Goal: Transaction & Acquisition: Purchase product/service

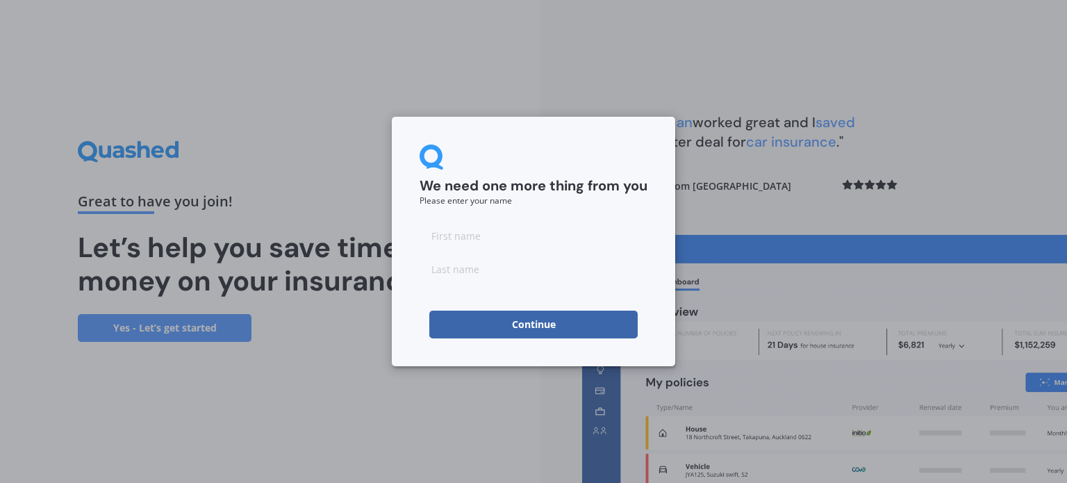
click at [513, 231] on input at bounding box center [534, 236] width 228 height 28
type input "[PERSON_NAME]"
click at [467, 274] on input at bounding box center [534, 269] width 228 height 28
type input "C"
click at [483, 329] on button "Continue" at bounding box center [533, 324] width 208 height 28
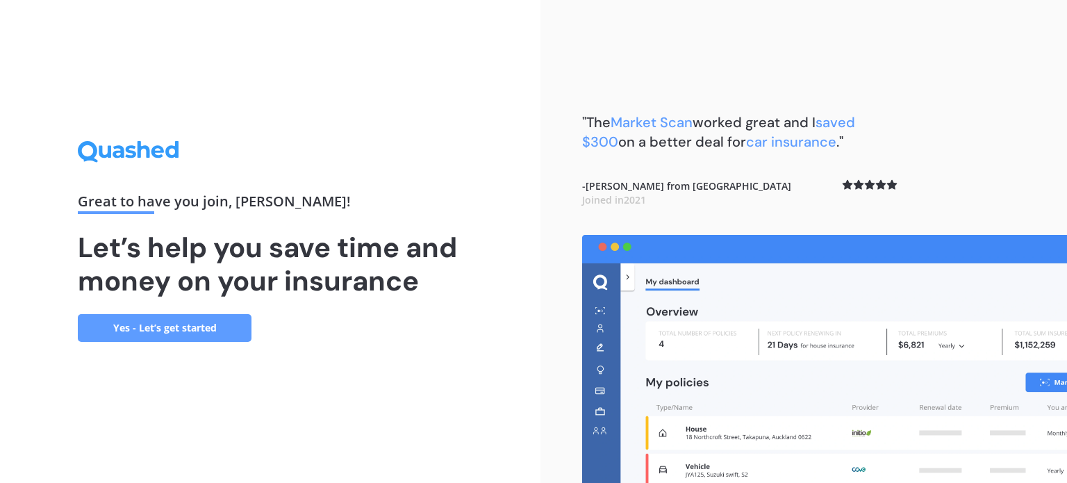
click at [217, 324] on link "Yes - Let’s get started" at bounding box center [165, 328] width 174 height 28
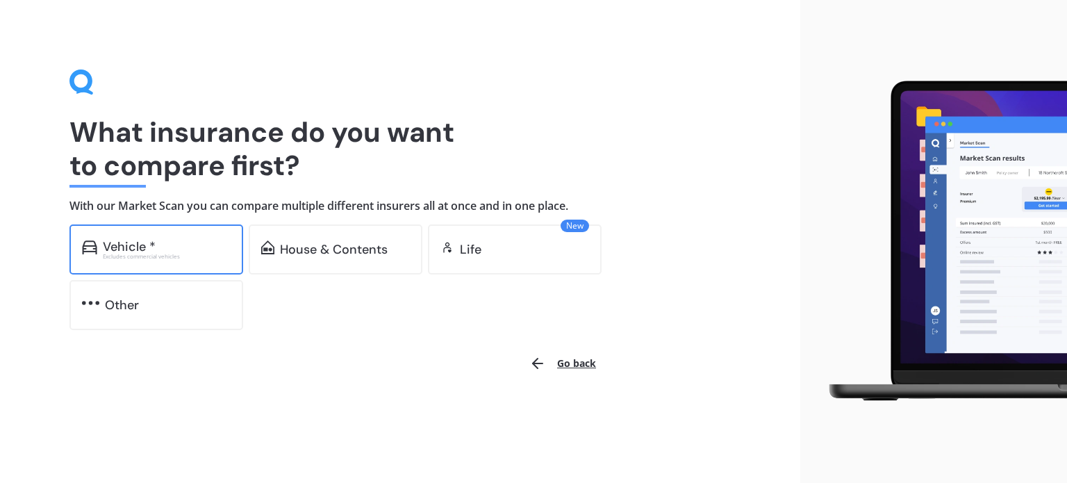
click at [147, 256] on div "Excludes commercial vehicles" at bounding box center [167, 257] width 128 height 6
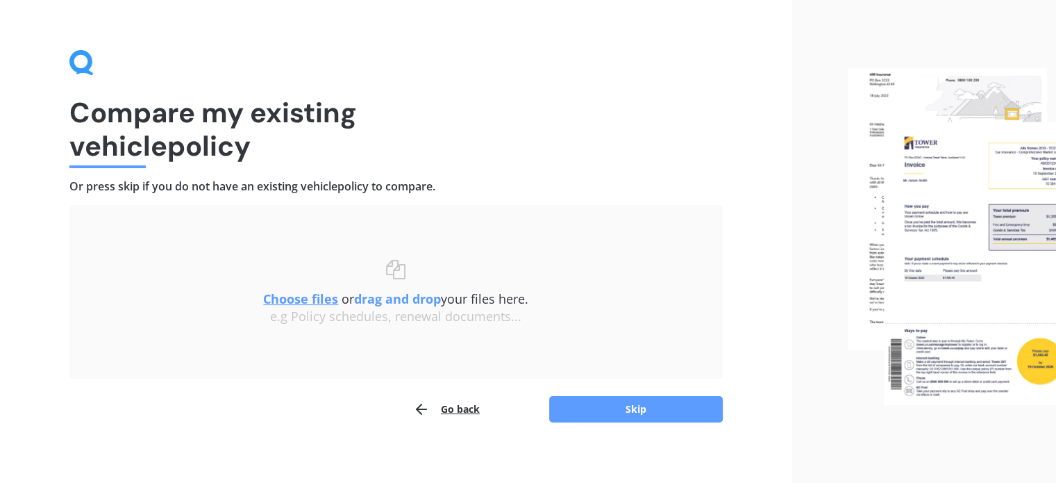
scroll to position [28, 0]
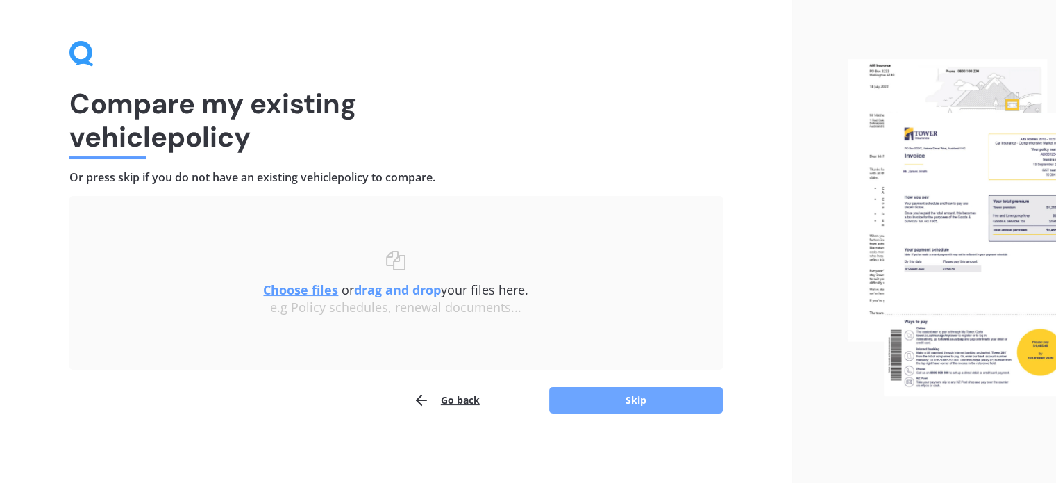
click at [631, 408] on button "Skip" at bounding box center [636, 400] width 174 height 26
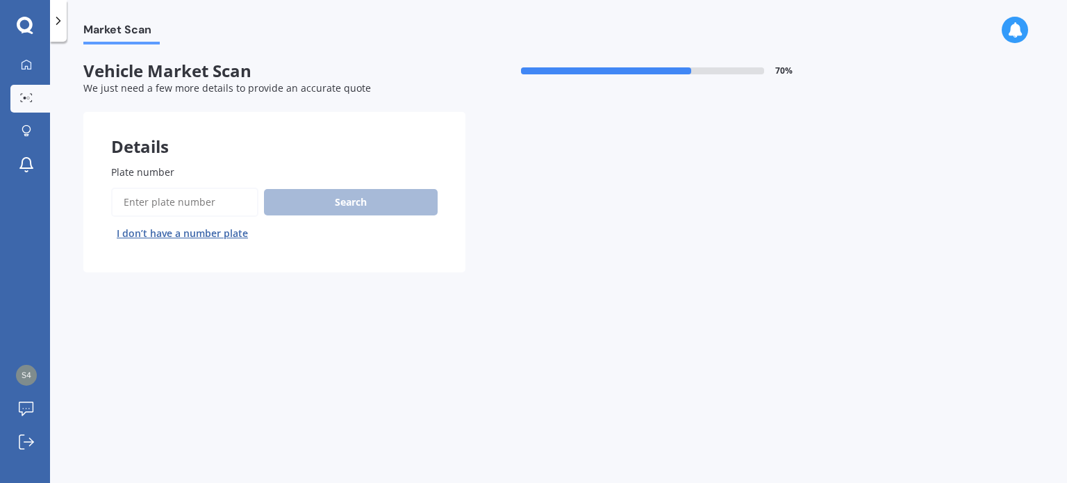
click at [183, 205] on input "Plate number" at bounding box center [184, 202] width 147 height 29
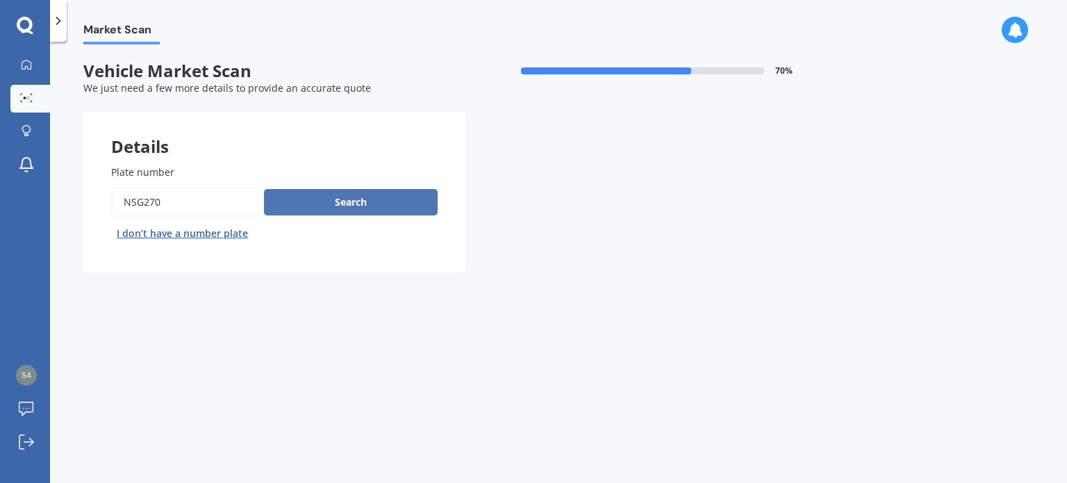
type input "NSG270"
click at [395, 197] on button "Search" at bounding box center [351, 202] width 174 height 26
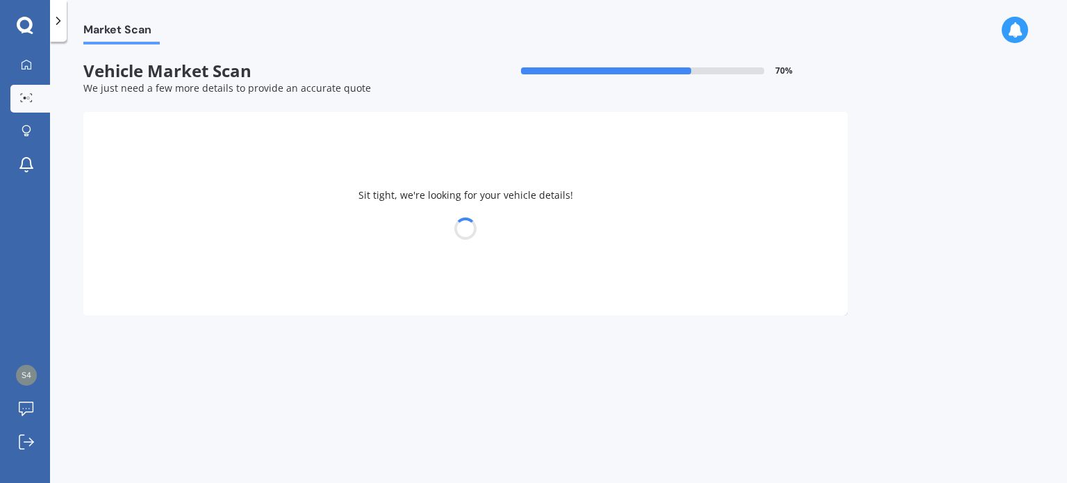
select select "SUBARU"
select select "XV"
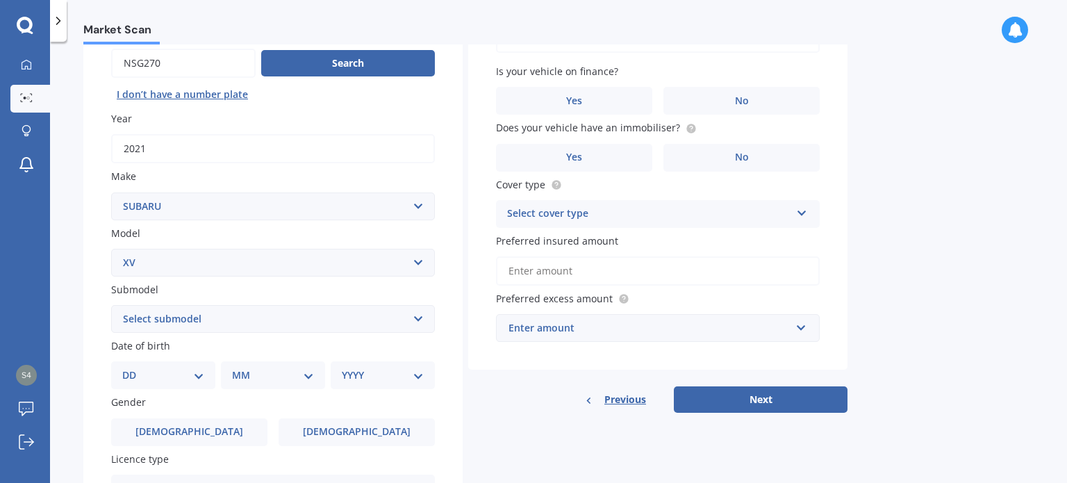
scroll to position [208, 0]
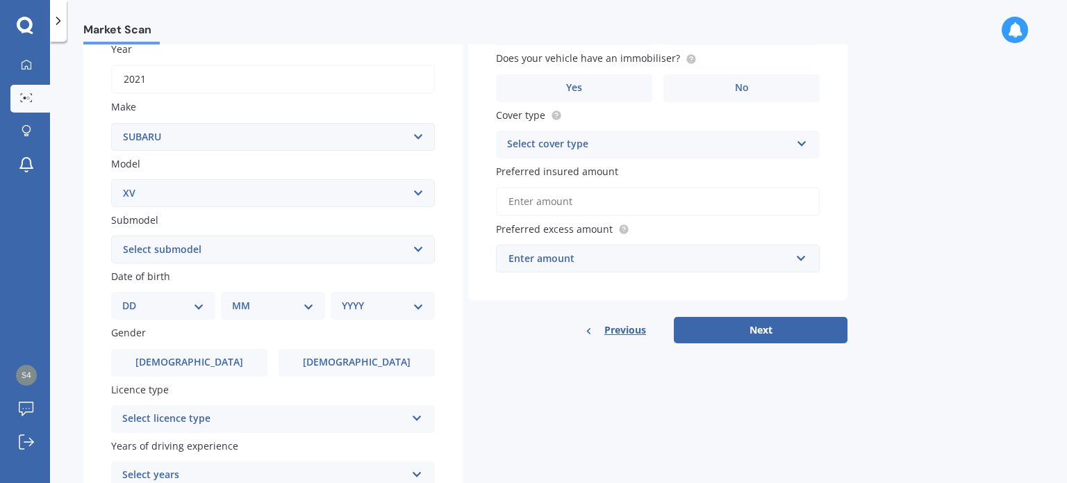
click at [194, 244] on select "Select submodel 2.0i 2.0i Hybrid 4WD 2.0i-L 2.0i-S 2.0L 4WD 2.0L AWD Hatchback …" at bounding box center [273, 249] width 324 height 28
click at [111, 235] on select "Select submodel 2.0i 2.0i Hybrid 4WD 2.0i-L 2.0i-S 2.0L 4WD 2.0L AWD Hatchback …" at bounding box center [273, 249] width 324 height 28
click at [226, 254] on select "Select submodel 2.0i 2.0i Hybrid 4WD 2.0i-L 2.0i-S 2.0L 4WD 2.0L AWD Hatchback …" at bounding box center [273, 249] width 324 height 28
select select "2.0L 4WD"
click at [111, 235] on select "Select submodel 2.0i 2.0i Hybrid 4WD 2.0i-L 2.0i-S 2.0L 4WD 2.0L AWD Hatchback …" at bounding box center [273, 249] width 324 height 28
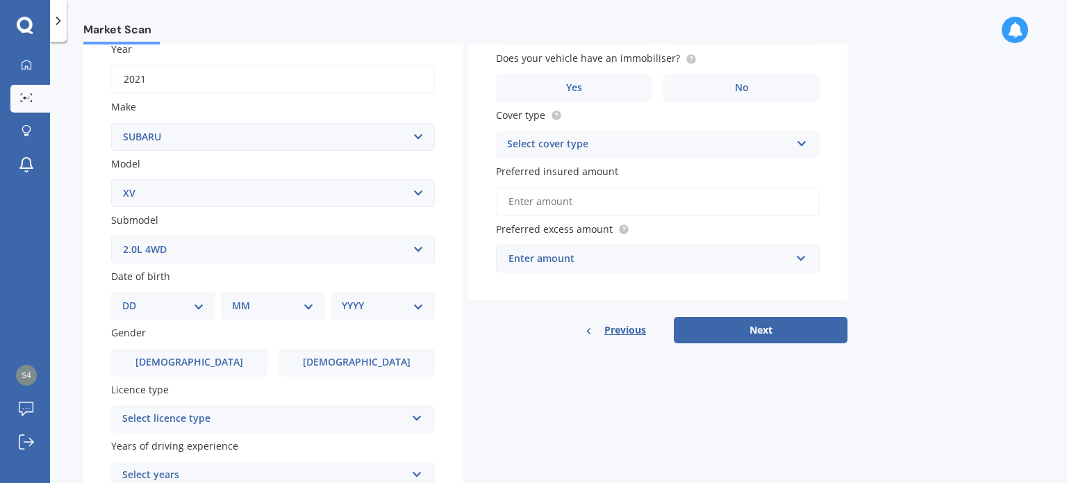
scroll to position [278, 0]
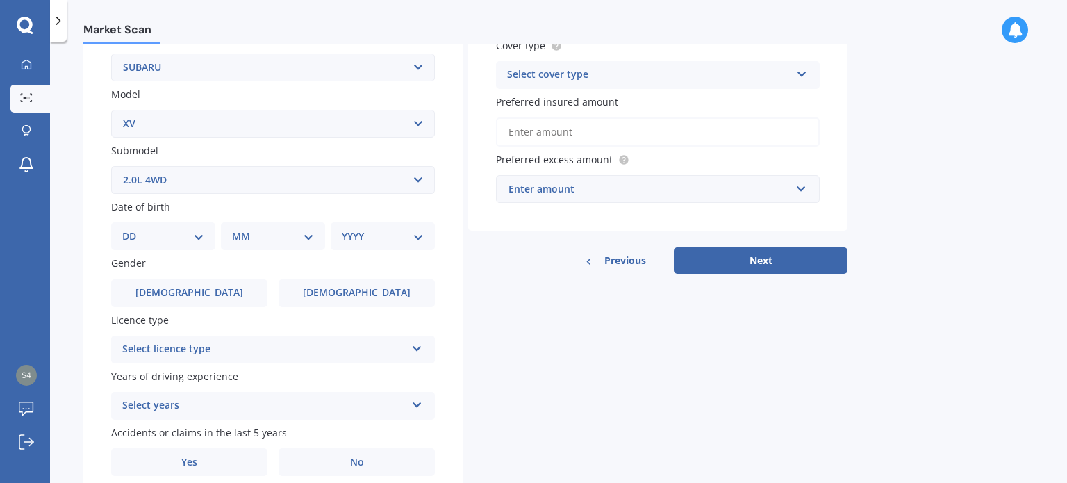
click at [177, 224] on div "DD 01 02 03 04 05 06 07 08 09 10 11 12 13 14 15 16 17 18 19 20 21 22 23 24 25 2…" at bounding box center [163, 236] width 104 height 28
drag, startPoint x: 172, startPoint y: 233, endPoint x: 178, endPoint y: 255, distance: 22.9
click at [172, 233] on select "DD 01 02 03 04 05 06 07 08 09 10 11 12 13 14 15 16 17 18 19 20 21 22 23 24 25 2…" at bounding box center [163, 236] width 82 height 15
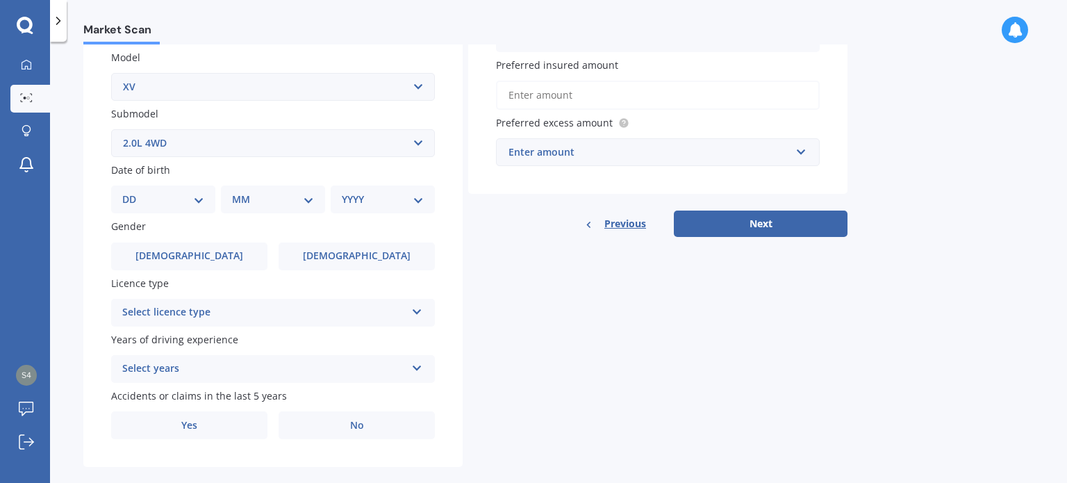
scroll to position [335, 0]
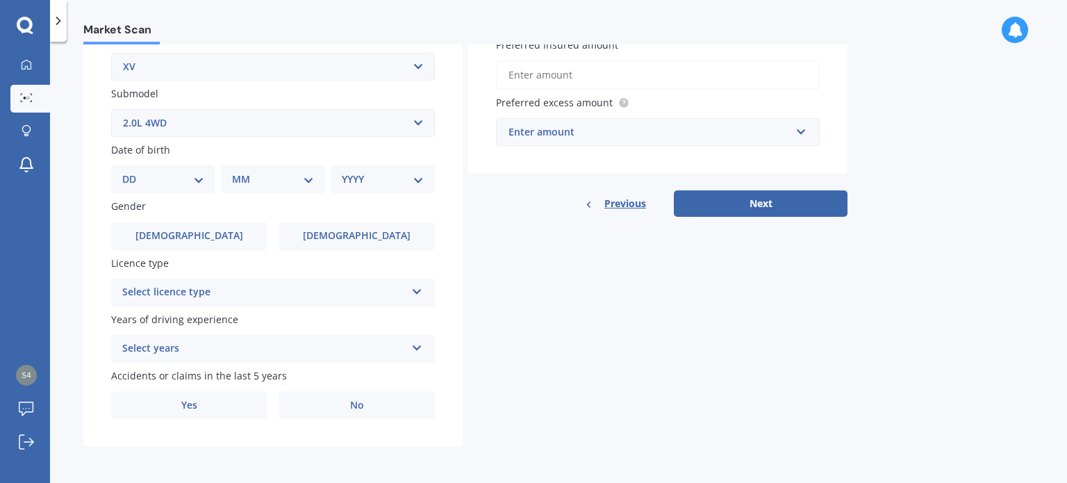
click at [177, 190] on div "DD 01 02 03 04 05 06 07 08 09 10 11 12 13 14 15 16 17 18 19 20 21 22 23 24 25 2…" at bounding box center [163, 179] width 104 height 28
click at [172, 172] on div "DD 01 02 03 04 05 06 07 08 09 10 11 12 13 14 15 16 17 18 19 20 21 22 23 24 25 2…" at bounding box center [163, 179] width 104 height 28
click at [181, 165] on div "DD 01 02 03 04 05 06 07 08 09 10 11 12 13 14 15 16 17 18 19 20 21 22 23 24 25 2…" at bounding box center [163, 179] width 104 height 28
click at [189, 186] on div "DD 01 02 03 04 05 06 07 08 09 10 11 12 13 14 15 16 17 18 19 20 21 22 23 24 25 2…" at bounding box center [163, 179] width 104 height 28
click at [194, 172] on select "DD 01 02 03 04 05 06 07 08 09 10 11 12 13 14 15 16 17 18 19 20 21 22 23 24 25 2…" at bounding box center [163, 179] width 82 height 15
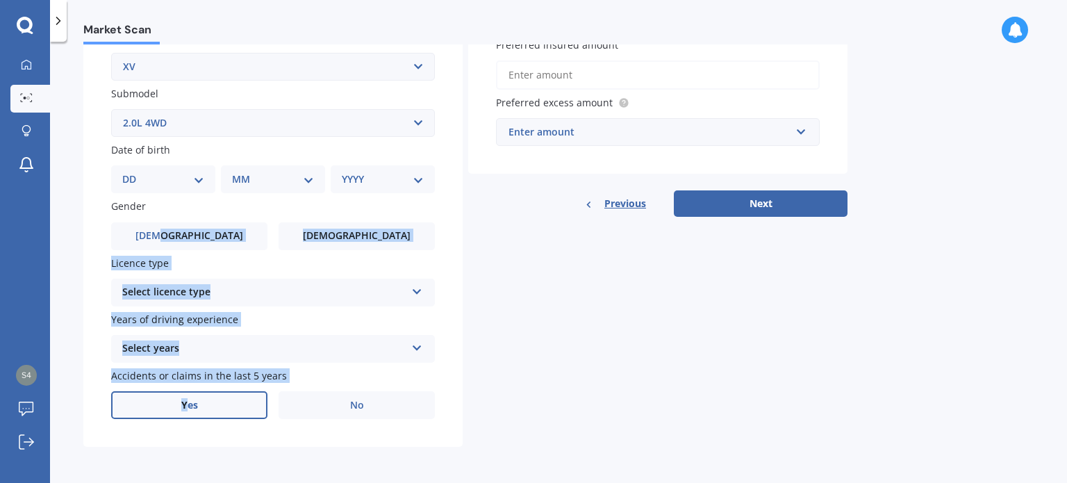
drag, startPoint x: 204, startPoint y: 233, endPoint x: 189, endPoint y: 391, distance: 159.1
click at [189, 391] on div "Plate number Search I don’t have a number plate Year [DATE] Make Select make AC…" at bounding box center [272, 124] width 379 height 645
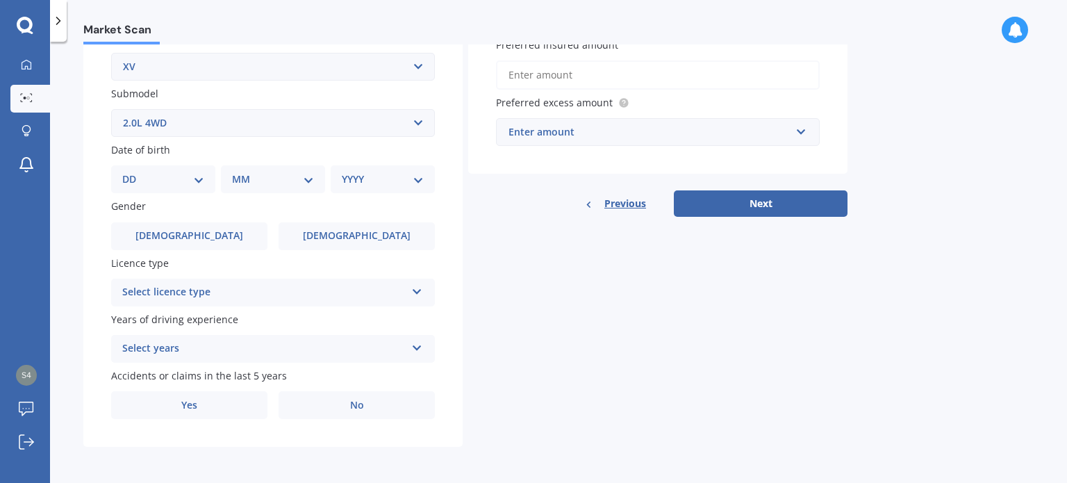
click at [550, 295] on div "Details Plate number Search I don’t have a number plate Year [DATE] Make Select…" at bounding box center [465, 112] width 764 height 670
click at [357, 238] on span "[DEMOGRAPHIC_DATA]" at bounding box center [356, 236] width 110 height 12
click at [0, 0] on input "[DEMOGRAPHIC_DATA]" at bounding box center [0, 0] width 0 height 0
click at [154, 165] on div "DD 01 02 03 04 05 06 07 08 09 10 11 12 13 14 15 16 17 18 19 20 21 22 23 24 25 2…" at bounding box center [163, 179] width 104 height 28
click at [180, 177] on select "DD 01 02 03 04 05 06 07 08 09 10 11 12 13 14 15 16 17 18 19 20 21 22 23 24 25 2…" at bounding box center [163, 179] width 82 height 15
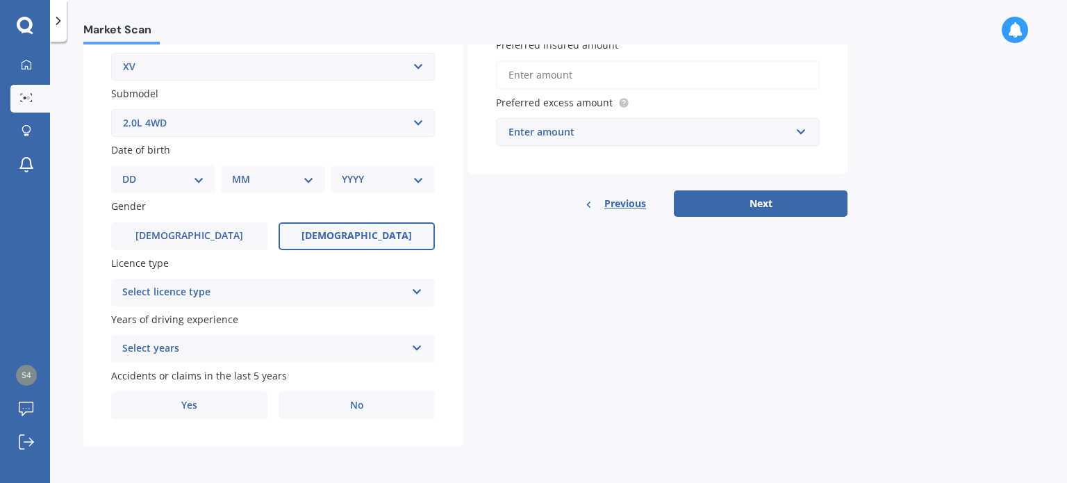
click at [194, 190] on div "DD 01 02 03 04 05 06 07 08 09 10 11 12 13 14 15 16 17 18 19 20 21 22 23 24 25 2…" at bounding box center [163, 179] width 104 height 28
click at [195, 186] on div "DD 01 02 03 04 05 06 07 08 09 10 11 12 13 14 15 16 17 18 19 20 21 22 23 24 25 2…" at bounding box center [163, 179] width 104 height 28
click at [202, 183] on select "DD 01 02 03 04 05 06 07 08 09 10 11 12 13 14 15 16 17 18 19 20 21 22 23 24 25 2…" at bounding box center [163, 179] width 82 height 15
select select "28"
click at [133, 172] on select "DD 01 02 03 04 05 06 07 08 09 10 11 12 13 14 15 16 17 18 19 20 21 22 23 24 25 2…" at bounding box center [163, 179] width 82 height 15
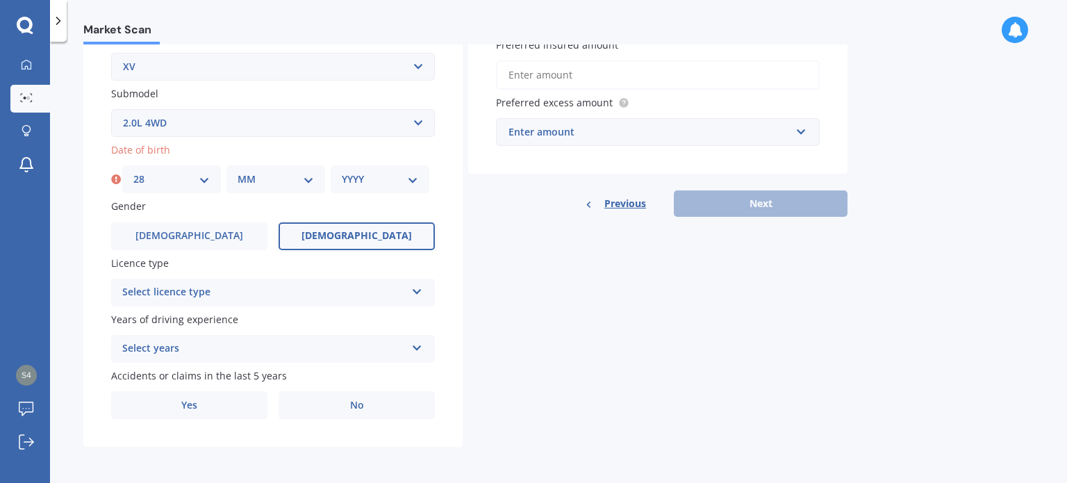
click at [266, 176] on select "MM 01 02 03 04 05 06 07 08 09 10 11 12" at bounding box center [276, 179] width 76 height 15
select select "12"
click at [238, 172] on select "MM 01 02 03 04 05 06 07 08 09 10 11 12" at bounding box center [276, 179] width 76 height 15
drag, startPoint x: 354, startPoint y: 199, endPoint x: 368, endPoint y: 177, distance: 26.6
click at [355, 199] on label "Gender" at bounding box center [270, 206] width 318 height 15
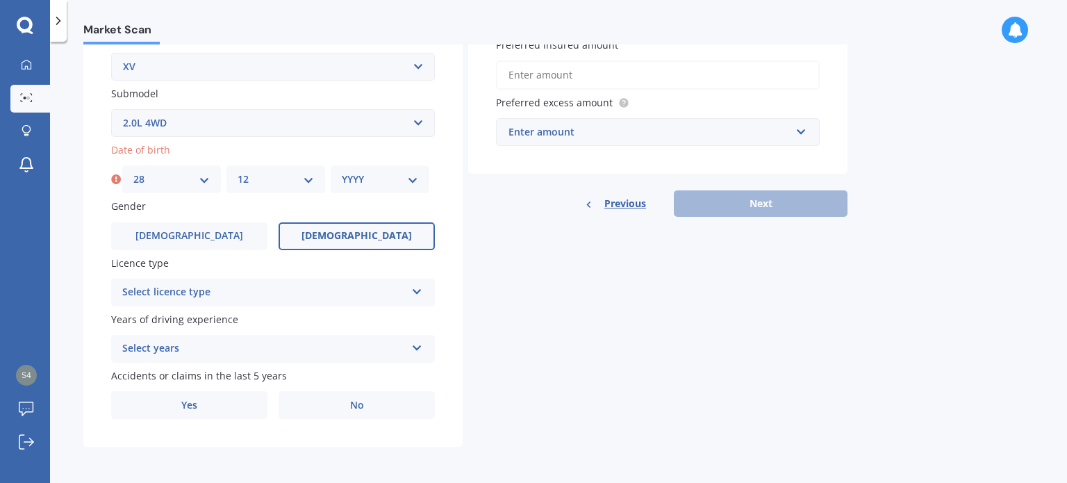
click at [374, 169] on div "YYYY 2025 2024 2023 2022 2021 2020 2019 2018 2017 2016 2015 2014 2013 2012 2011…" at bounding box center [380, 179] width 99 height 28
click at [392, 173] on select "YYYY 2025 2024 2023 2022 2021 2020 2019 2018 2017 2016 2015 2014 2013 2012 2011…" at bounding box center [380, 179] width 76 height 15
select select "1993"
click at [342, 172] on select "YYYY 2025 2024 2023 2022 2021 2020 2019 2018 2017 2016 2015 2014 2013 2012 2011…" at bounding box center [380, 179] width 76 height 15
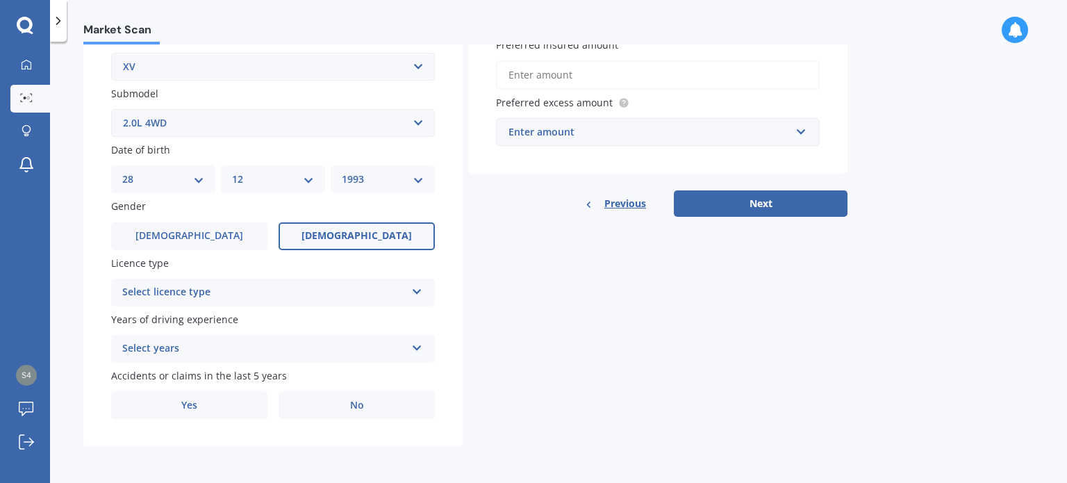
click at [203, 284] on div "Select licence type" at bounding box center [263, 292] width 283 height 17
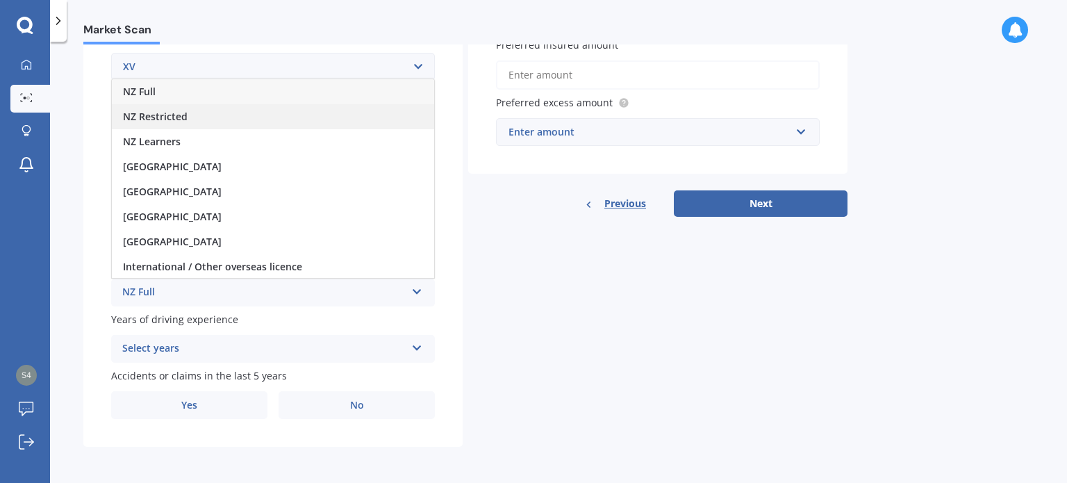
click at [189, 110] on div "NZ Restricted" at bounding box center [273, 116] width 322 height 25
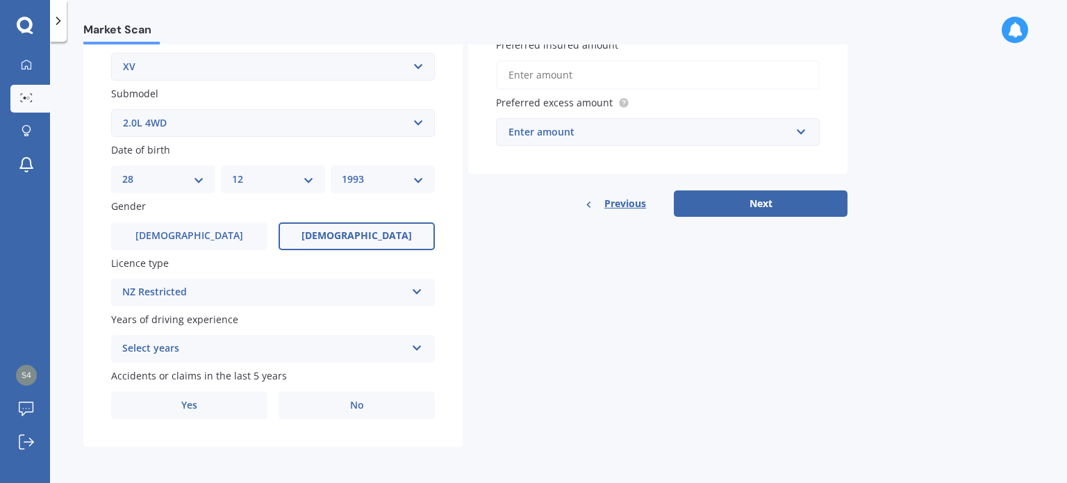
click at [214, 344] on div "Select years" at bounding box center [263, 348] width 283 height 17
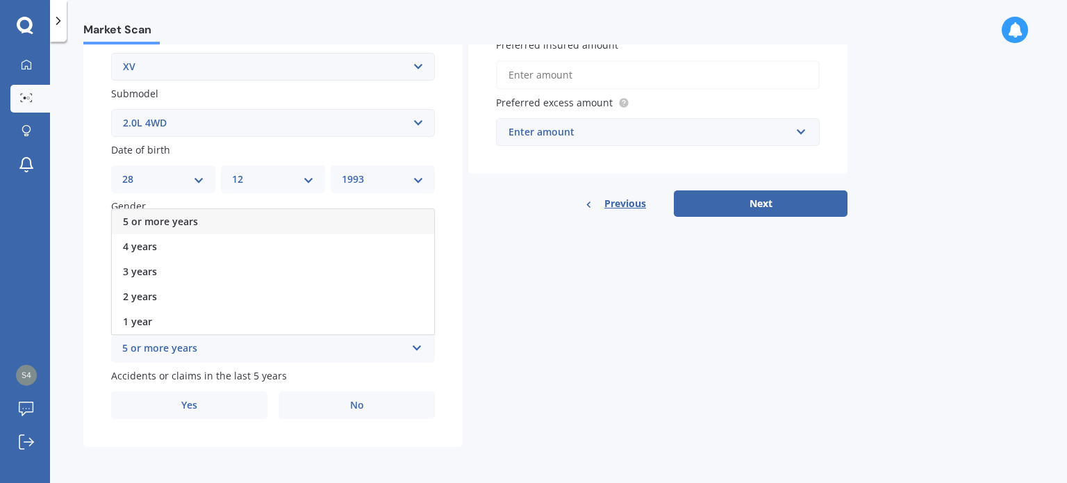
click at [212, 222] on div "5 or more years" at bounding box center [273, 221] width 322 height 25
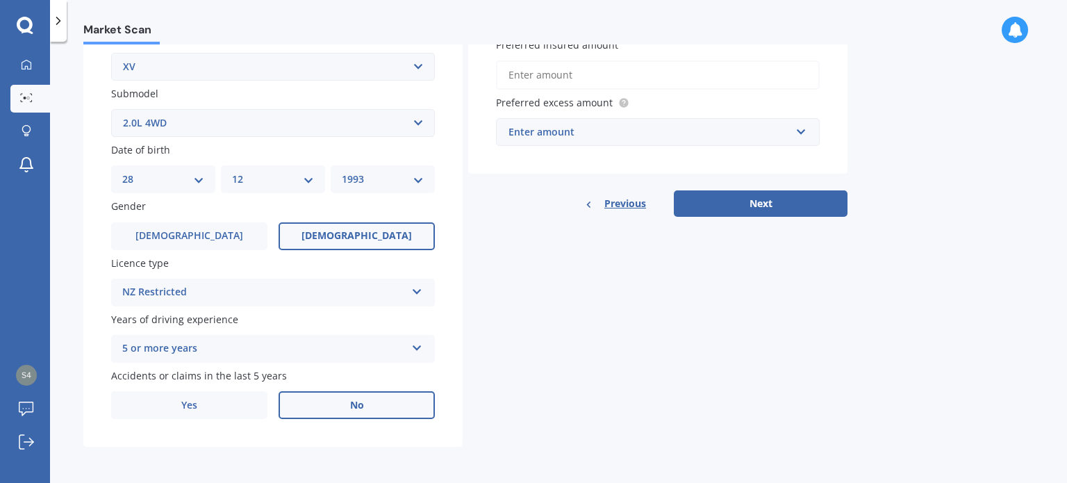
click at [338, 401] on label "No" at bounding box center [357, 405] width 156 height 28
click at [0, 0] on input "No" at bounding box center [0, 0] width 0 height 0
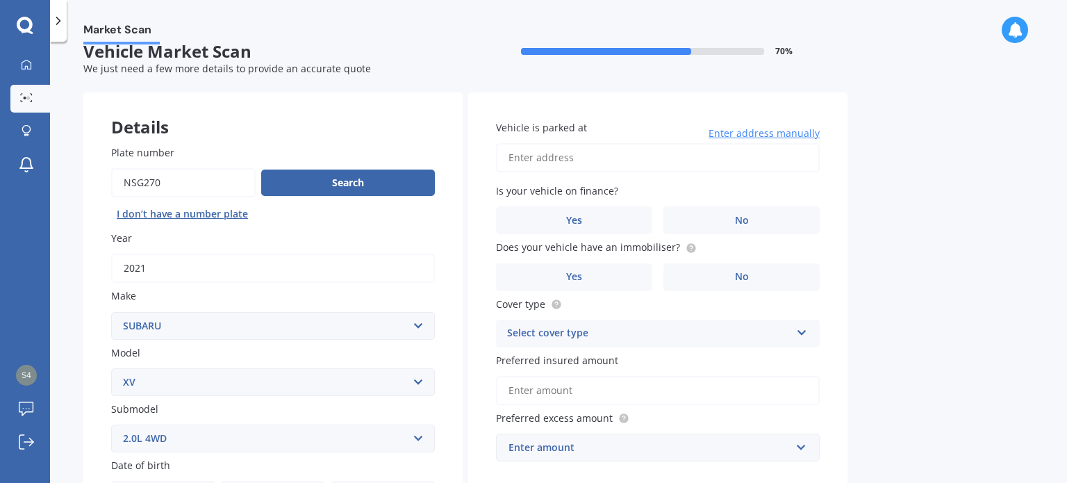
scroll to position [0, 0]
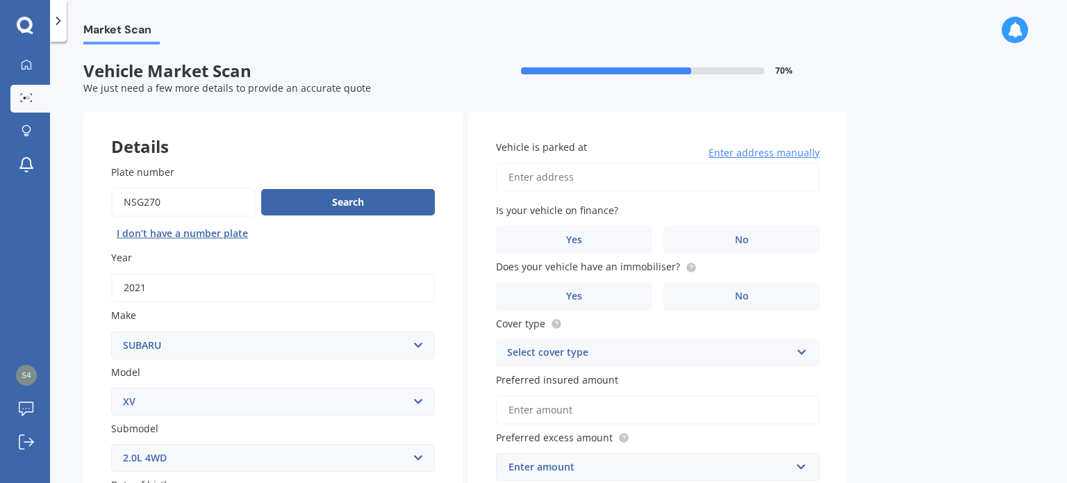
click at [588, 181] on input "Vehicle is parked at" at bounding box center [658, 177] width 324 height 29
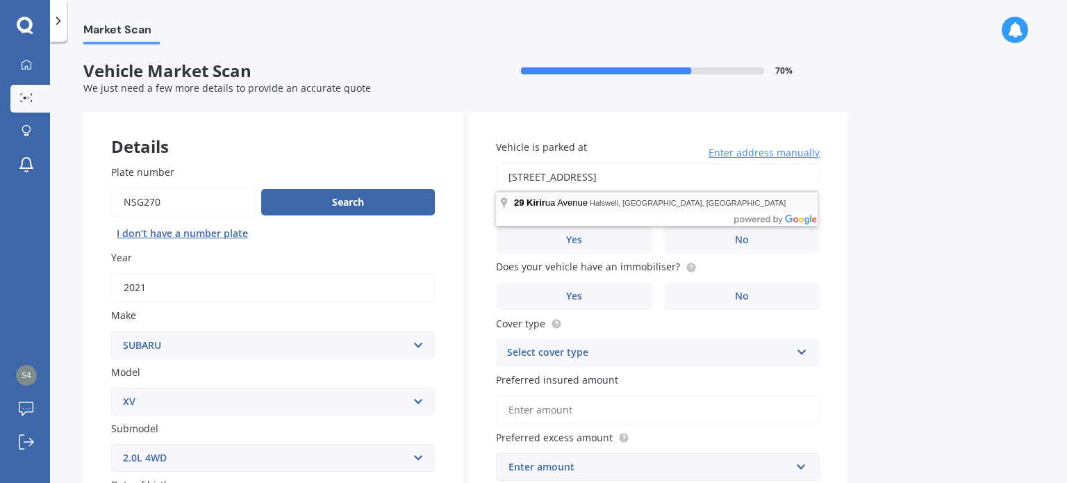
type input "[STREET_ADDRESS]"
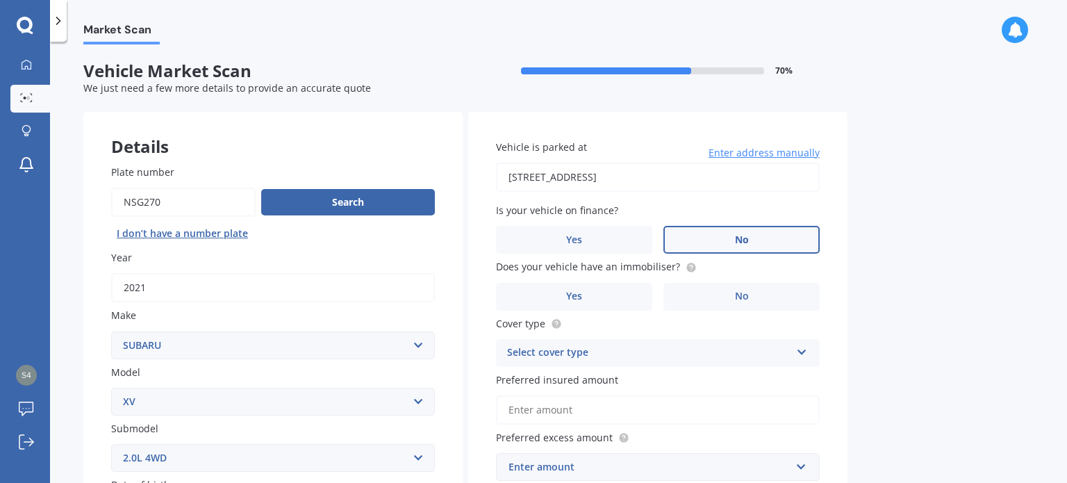
click at [704, 233] on label "No" at bounding box center [741, 240] width 156 height 28
click at [0, 0] on input "No" at bounding box center [0, 0] width 0 height 0
click at [752, 301] on label "No" at bounding box center [741, 297] width 156 height 28
click at [0, 0] on input "No" at bounding box center [0, 0] width 0 height 0
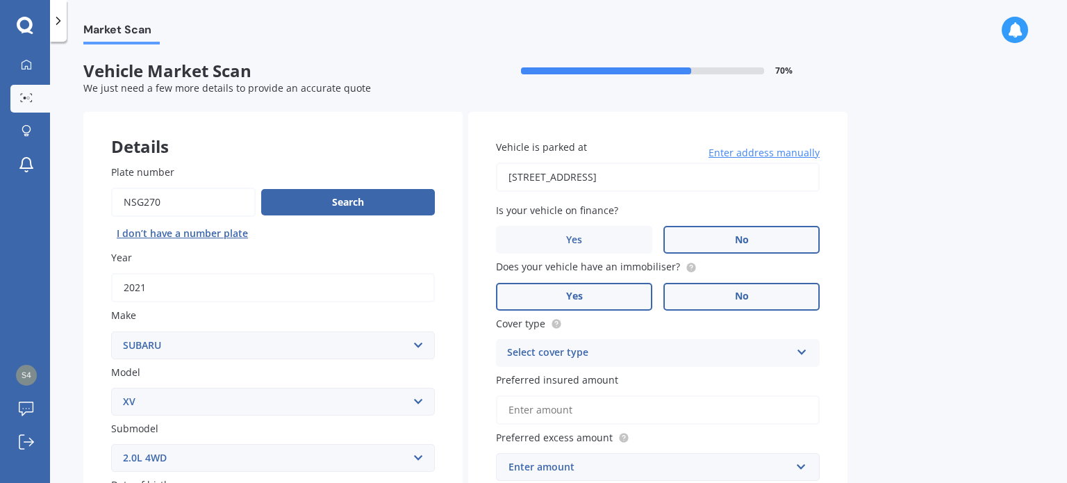
click at [627, 293] on label "Yes" at bounding box center [574, 297] width 156 height 28
click at [0, 0] on input "Yes" at bounding box center [0, 0] width 0 height 0
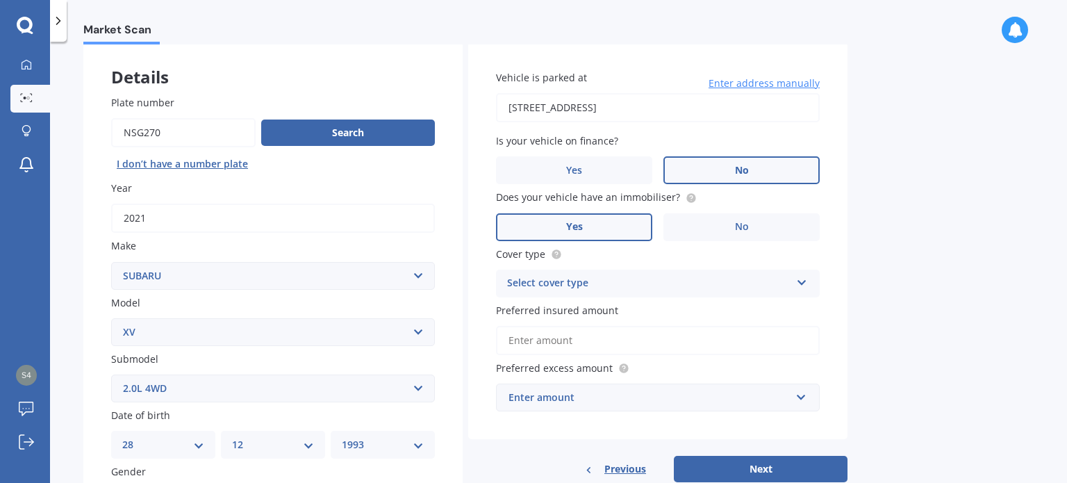
scroll to position [139, 0]
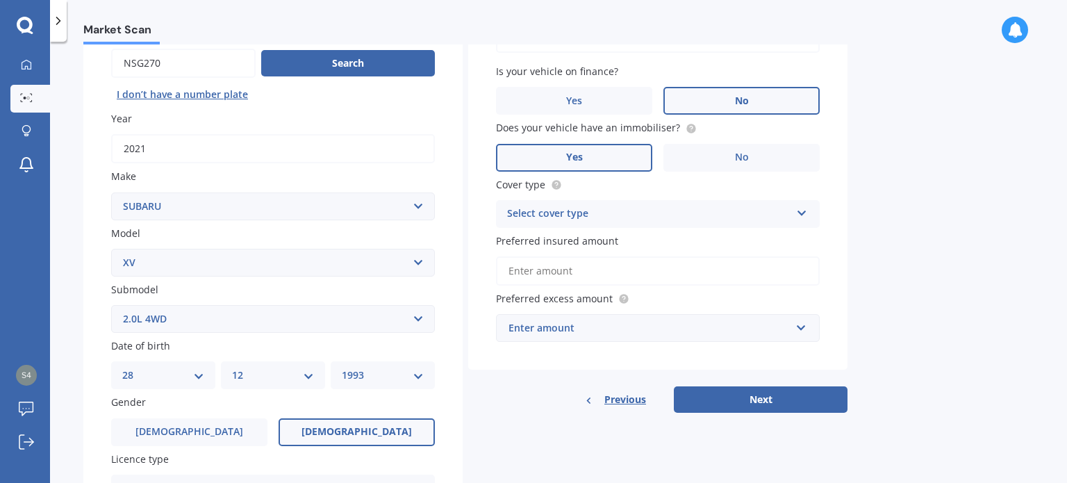
click at [598, 210] on div "Select cover type" at bounding box center [648, 214] width 283 height 17
click at [595, 244] on div "Comprehensive" at bounding box center [658, 241] width 322 height 25
click at [604, 274] on input "Preferred insured amount" at bounding box center [658, 270] width 324 height 29
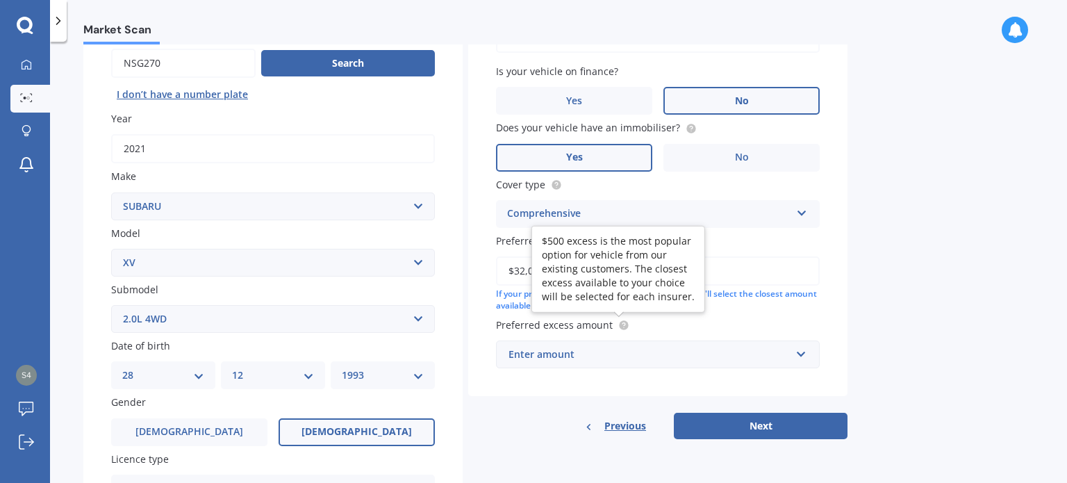
type input "$32,000"
click at [611, 341] on input "text" at bounding box center [652, 354] width 311 height 26
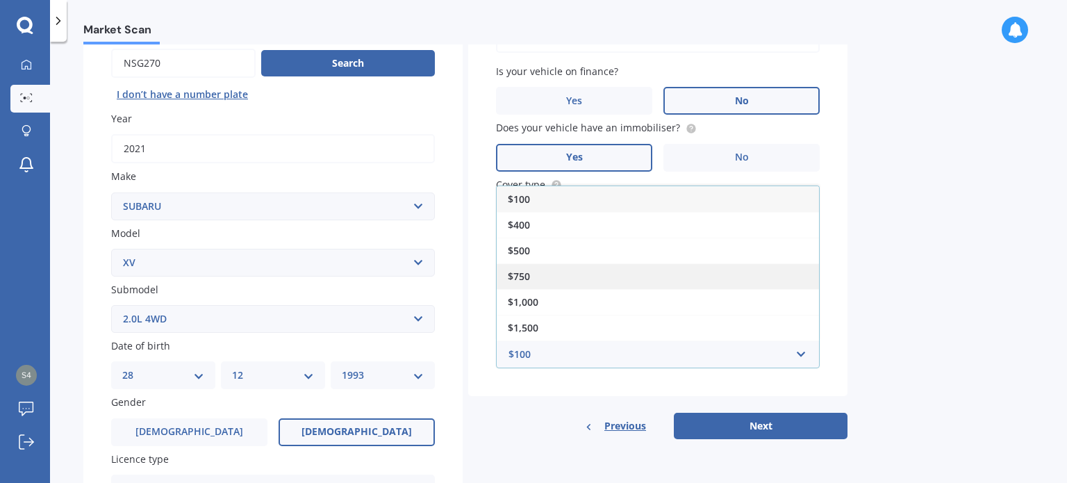
click at [551, 279] on div "$750" at bounding box center [658, 276] width 322 height 26
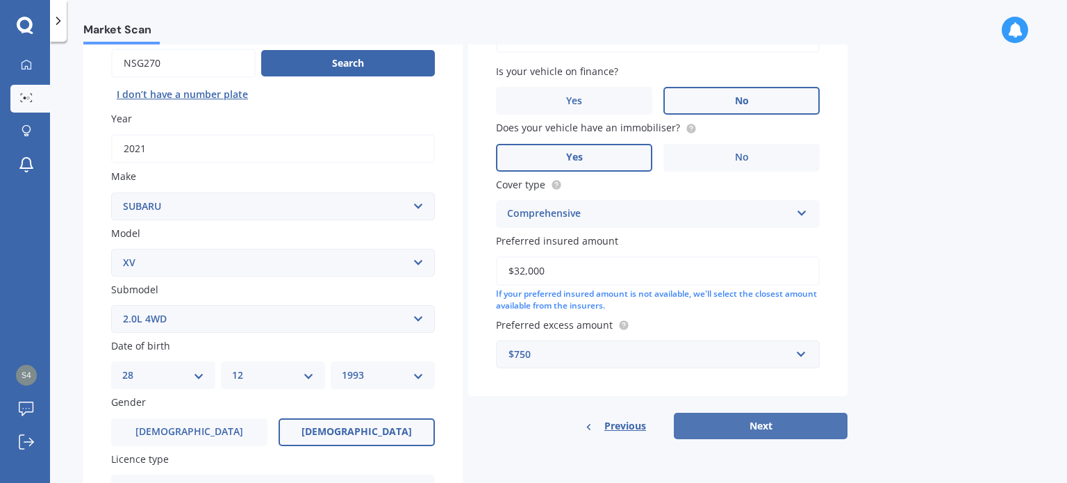
click at [719, 418] on button "Next" at bounding box center [761, 426] width 174 height 26
select select "28"
select select "12"
select select "1993"
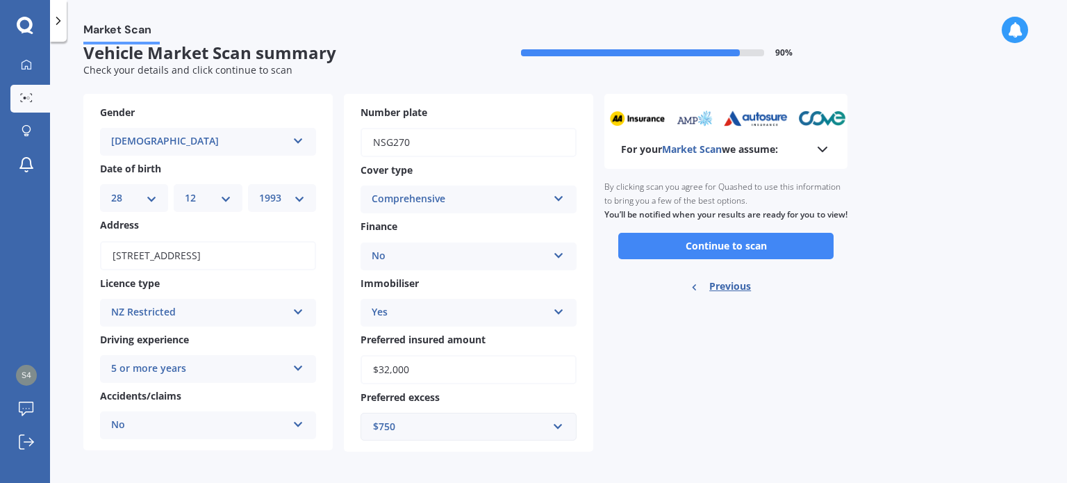
scroll to position [0, 0]
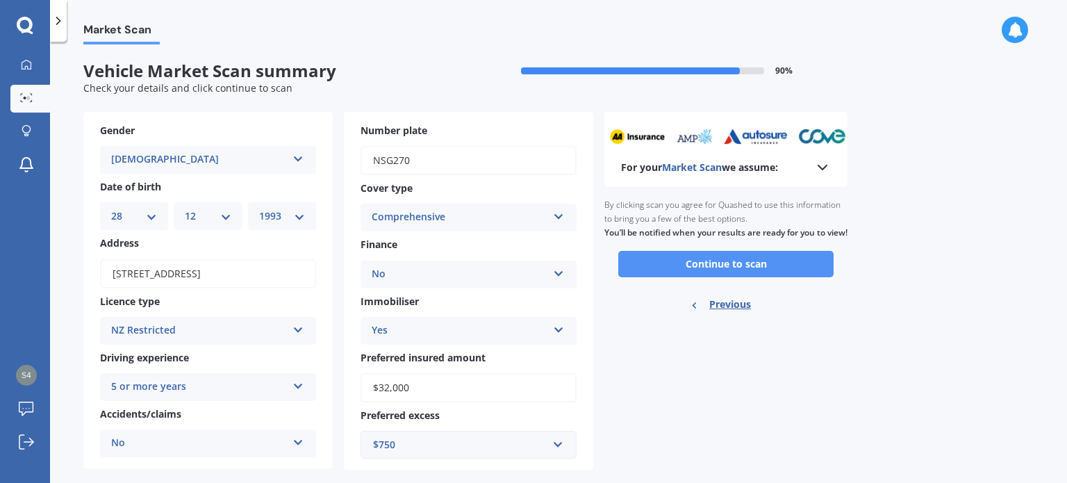
click at [660, 272] on button "Continue to scan" at bounding box center [725, 264] width 215 height 26
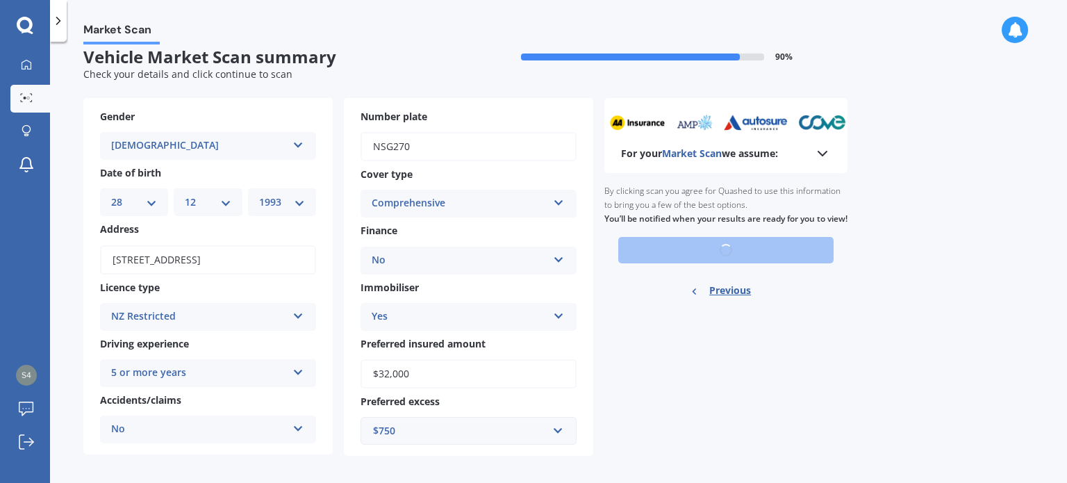
scroll to position [22, 0]
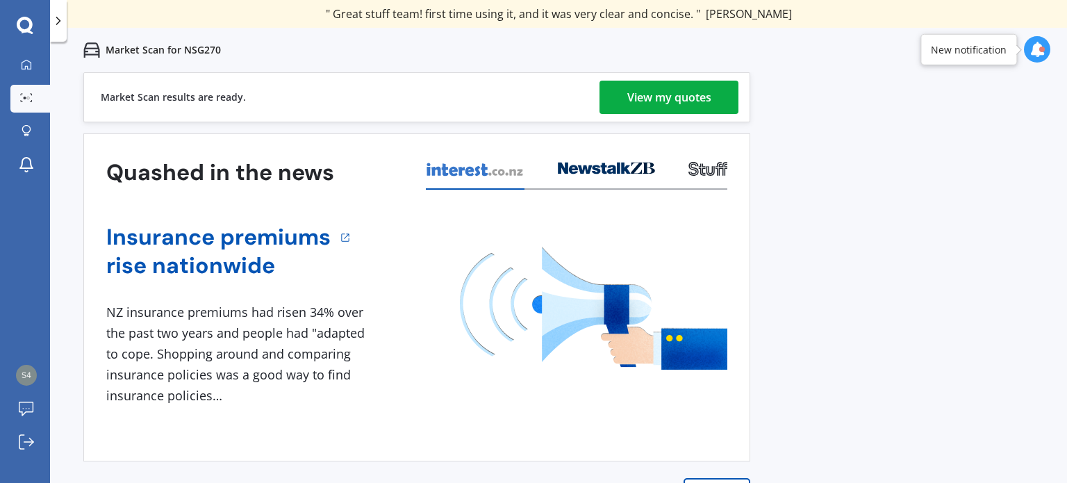
click at [670, 98] on div "View my quotes" at bounding box center [669, 97] width 84 height 33
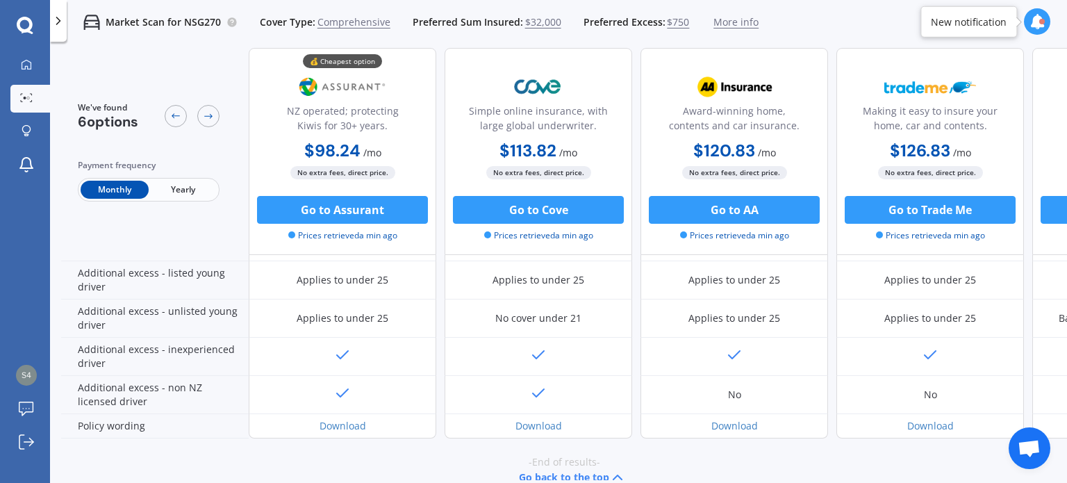
scroll to position [417, 0]
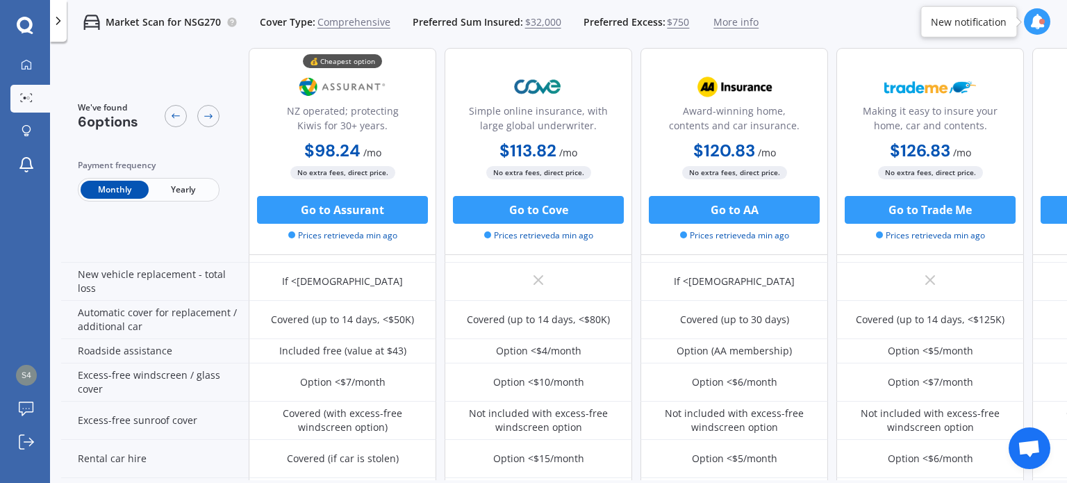
click at [194, 196] on span "Yearly" at bounding box center [183, 190] width 68 height 18
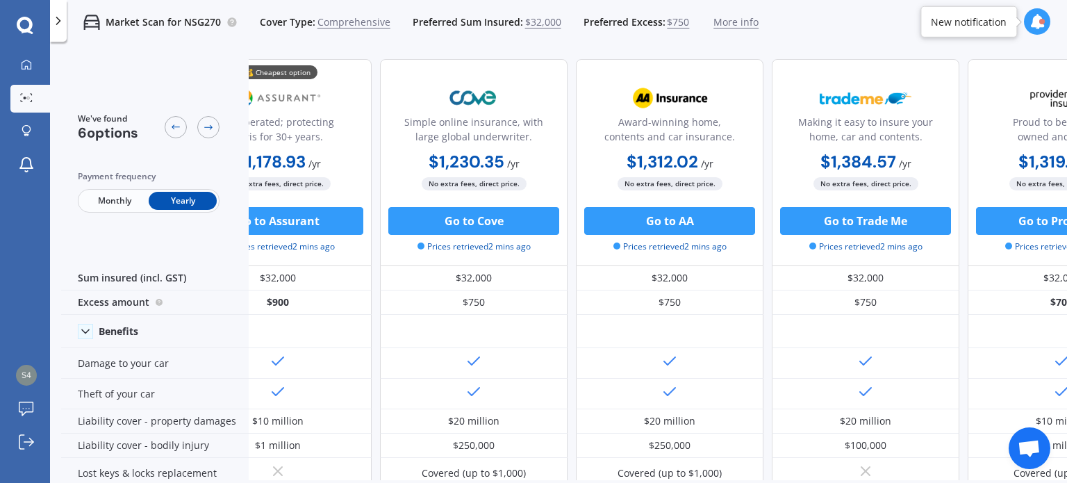
scroll to position [0, 0]
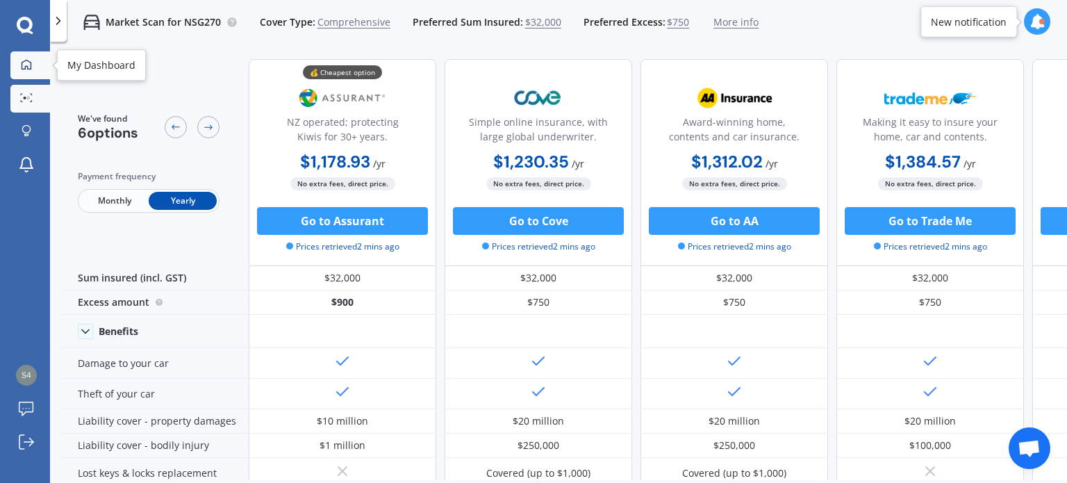
click at [31, 63] on icon at bounding box center [27, 64] width 10 height 10
